Goal: Information Seeking & Learning: Learn about a topic

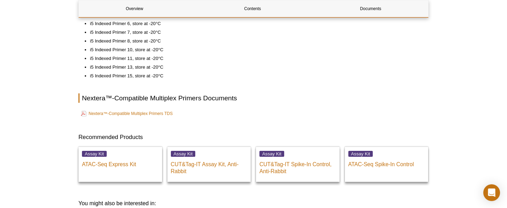
scroll to position [438, 0]
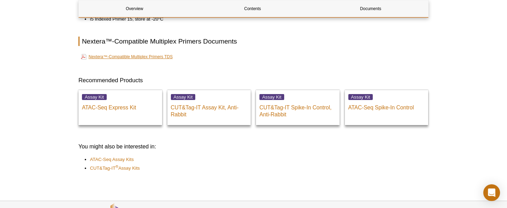
click at [106, 59] on link "Nextera™-Compatible Multiplex Primers TDS" at bounding box center [127, 57] width 92 height 8
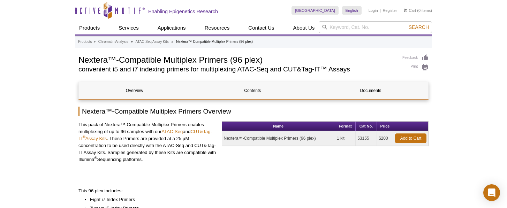
scroll to position [0, 0]
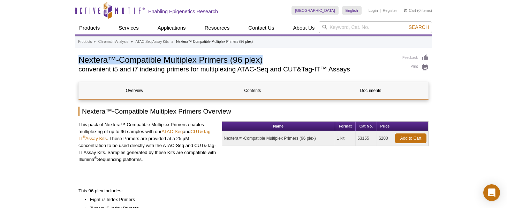
drag, startPoint x: 79, startPoint y: 59, endPoint x: 273, endPoint y: 61, distance: 193.7
click at [273, 61] on h1 "Nextera™-Compatible Multiplex Primers (96 plex)" at bounding box center [236, 59] width 317 height 10
copy h1 "Nextera™-Compatible Multiplex Primers (96 plex)"
drag, startPoint x: 369, startPoint y: 138, endPoint x: 358, endPoint y: 138, distance: 11.2
click at [358, 138] on td "53155" at bounding box center [365, 138] width 21 height 15
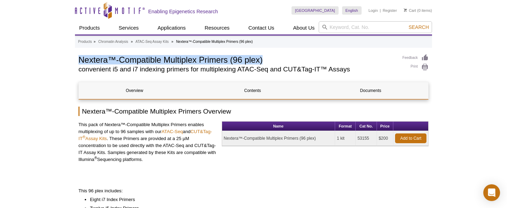
copy td "53155"
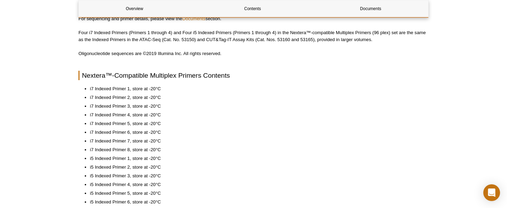
scroll to position [205, 0]
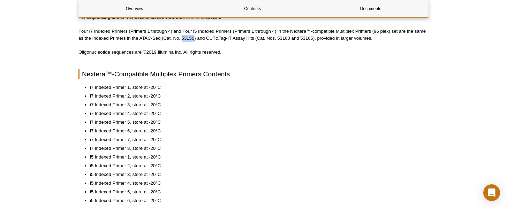
drag, startPoint x: 183, startPoint y: 38, endPoint x: 194, endPoint y: 38, distance: 11.5
click at [194, 38] on p "Four i7 Indexed Primers (Primers 1 through 4) and Four i5 Indexed Primers (Prim…" at bounding box center [253, 35] width 350 height 14
copy p "53150"
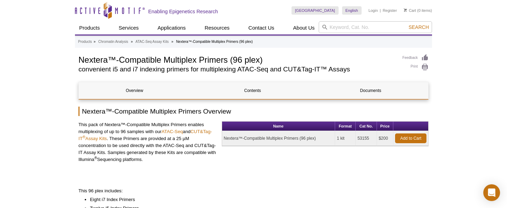
scroll to position [0, 0]
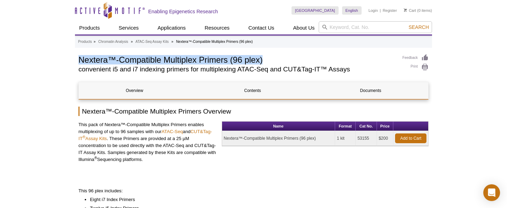
drag, startPoint x: 79, startPoint y: 60, endPoint x: 263, endPoint y: 60, distance: 184.3
click at [263, 60] on h1 "Nextera™-Compatible Multiplex Primers (96 plex)" at bounding box center [236, 59] width 317 height 10
copy h1 "Nextera™-Compatible Multiplex Primers (96 plex)"
drag, startPoint x: 369, startPoint y: 139, endPoint x: 357, endPoint y: 139, distance: 12.2
click at [357, 139] on td "53155" at bounding box center [365, 138] width 21 height 15
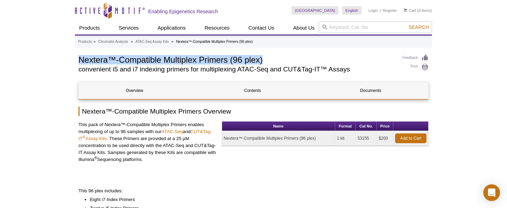
copy td "53155"
drag, startPoint x: 388, startPoint y: 137, endPoint x: 379, endPoint y: 136, distance: 9.5
click at [379, 136] on td "$200" at bounding box center [385, 138] width 16 height 15
copy td "$200"
